Goal: Task Accomplishment & Management: Complete application form

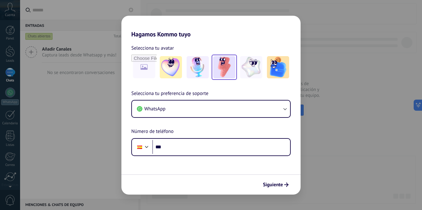
click at [222, 69] on img at bounding box center [224, 67] width 22 height 22
click at [145, 68] on input "file" at bounding box center [144, 67] width 24 height 24
click at [217, 69] on img at bounding box center [224, 67] width 22 height 22
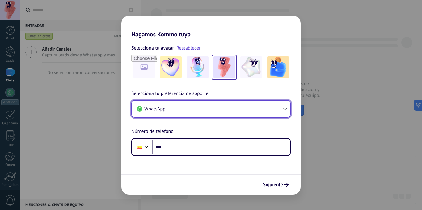
click at [192, 103] on button "WhatsApp" at bounding box center [211, 109] width 158 height 17
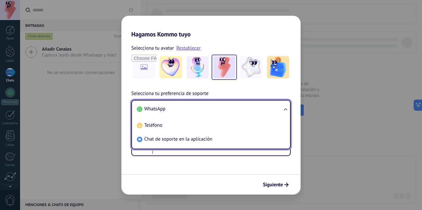
click at [192, 103] on li "WhatsApp" at bounding box center [209, 109] width 151 height 14
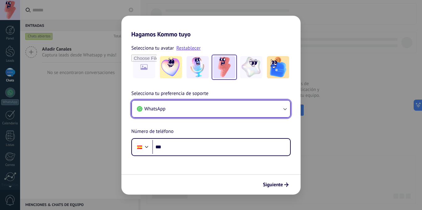
click at [192, 103] on button "WhatsApp" at bounding box center [211, 109] width 158 height 17
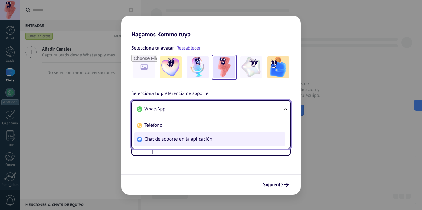
click at [186, 142] on span "Chat de soporte en la aplicación" at bounding box center [178, 139] width 68 height 6
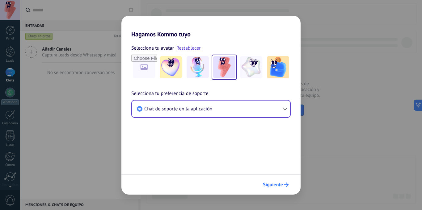
click at [270, 183] on span "Siguiente" at bounding box center [273, 185] width 20 height 4
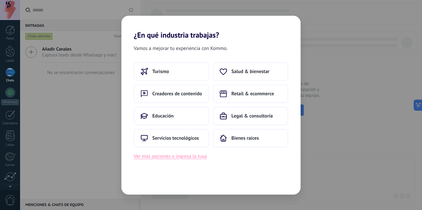
click at [192, 156] on button "Ver más opciones o ingresa la tuya" at bounding box center [170, 157] width 73 height 8
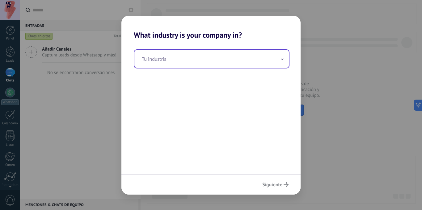
click at [199, 63] on input "text" at bounding box center [211, 59] width 155 height 18
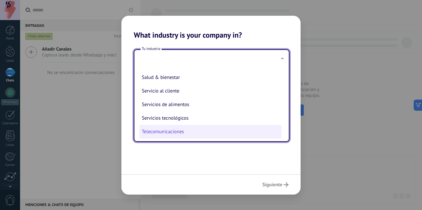
scroll to position [102, 0]
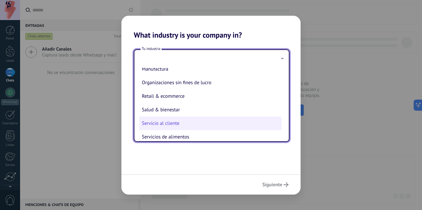
click at [177, 123] on li "Servicio al cliente" at bounding box center [210, 124] width 142 height 14
type input "**********"
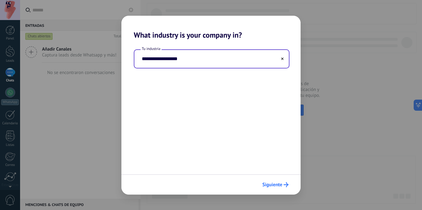
click at [278, 185] on span "Siguiente" at bounding box center [272, 185] width 20 height 4
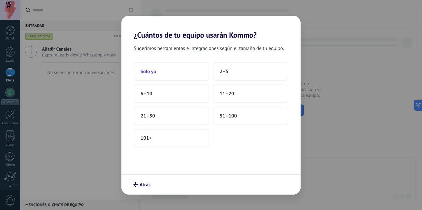
click at [151, 73] on span "Solo yo" at bounding box center [148, 72] width 15 height 6
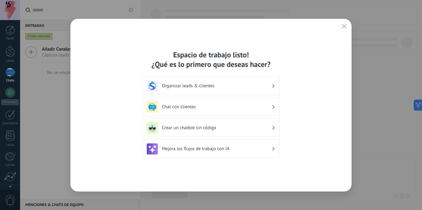
click at [273, 127] on use at bounding box center [274, 127] width 2 height 3
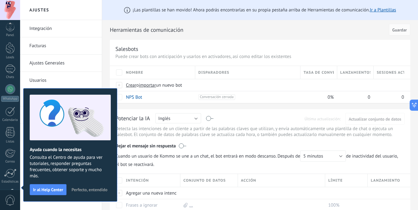
scroll to position [47, 0]
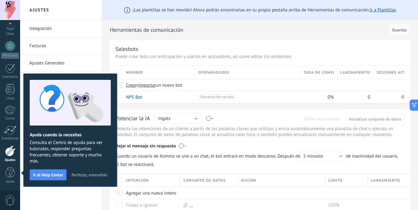
click at [83, 174] on span "Perfecto, entendido" at bounding box center [89, 175] width 36 height 4
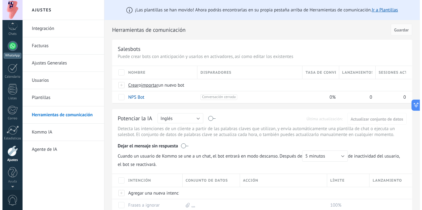
scroll to position [0, 0]
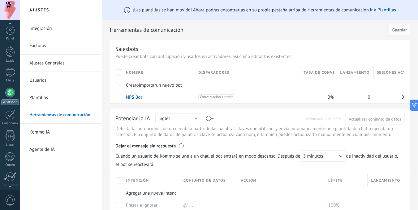
click at [9, 94] on div at bounding box center [10, 93] width 10 height 10
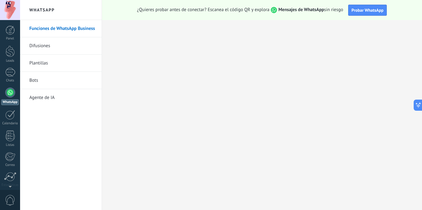
click at [36, 79] on link "Bots" at bounding box center [62, 80] width 66 height 17
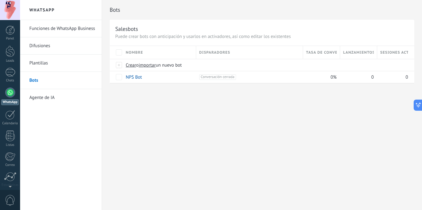
click at [45, 25] on link "Funciones de WhatsApp Business" at bounding box center [62, 28] width 66 height 17
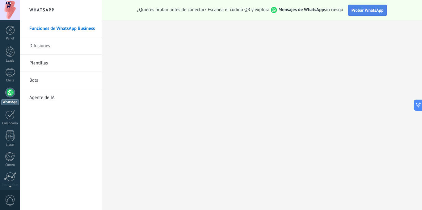
click at [364, 14] on button "Probar WhatsApp" at bounding box center [367, 10] width 39 height 11
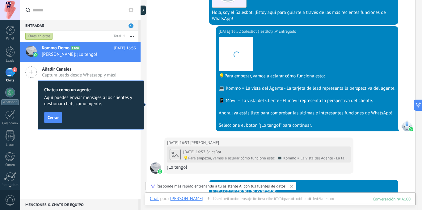
scroll to position [213, 0]
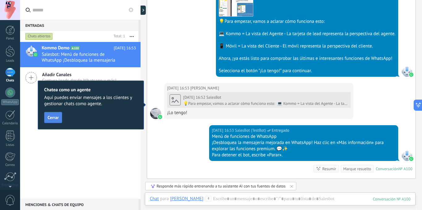
click at [54, 117] on span "Cerrar" at bounding box center [53, 118] width 11 height 4
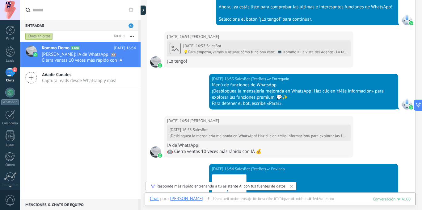
scroll to position [364, 0]
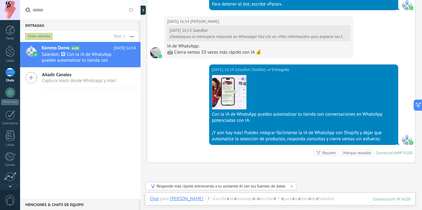
click at [293, 137] on div "¡Y aún hay más! Puedes integrar fácilmente la IA de WhatsApp con Shopify y deja…" at bounding box center [304, 136] width 184 height 12
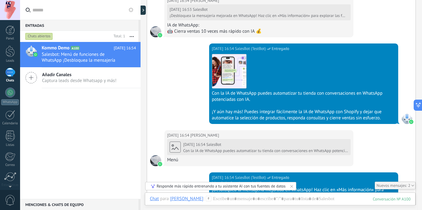
scroll to position [463, 0]
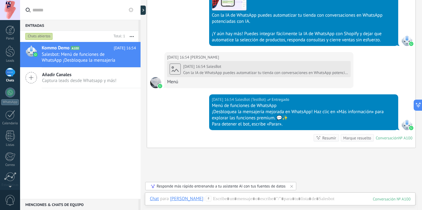
click at [14, 77] on div "1" at bounding box center [10, 72] width 10 height 9
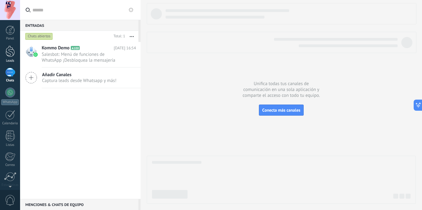
click at [12, 46] on div at bounding box center [10, 51] width 9 height 11
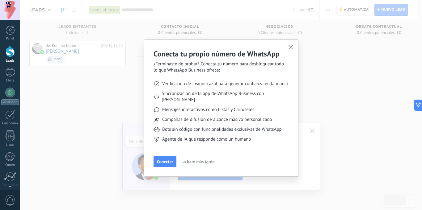
click at [198, 160] on span "Lo haré más tarde" at bounding box center [197, 162] width 33 height 4
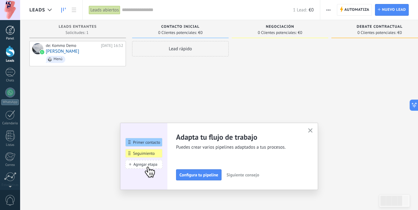
click at [14, 35] on link "Panel" at bounding box center [10, 33] width 20 height 15
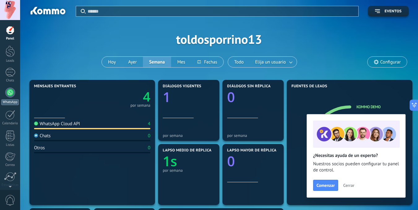
click at [8, 98] on link "WhatsApp" at bounding box center [10, 97] width 20 height 18
